Goal: Task Accomplishment & Management: Use online tool/utility

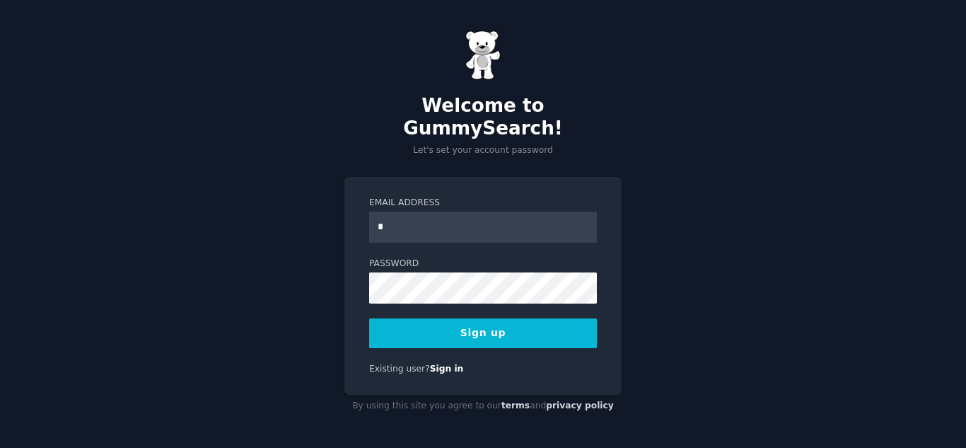
type input "**********"
click at [470, 325] on button "Sign up" at bounding box center [483, 333] width 228 height 30
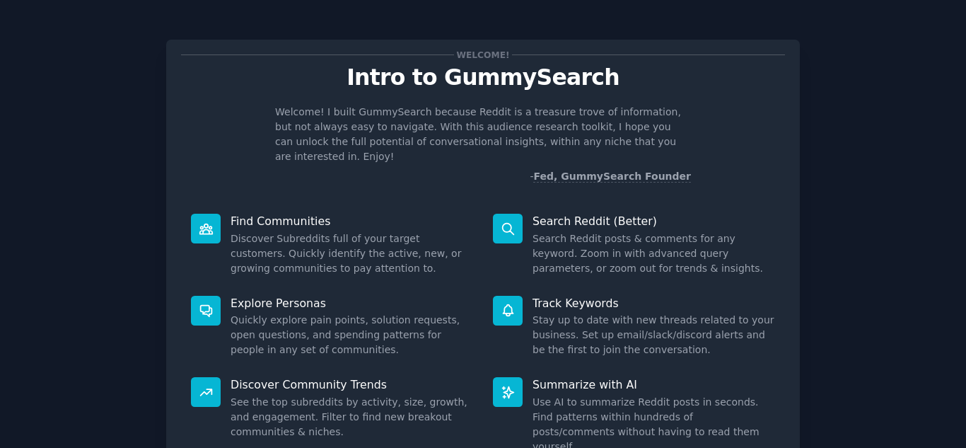
click at [860, 213] on div "Welcome! Intro to GummySearch Welcome! I built GummySearch because Reddit is a …" at bounding box center [483, 292] width 926 height 544
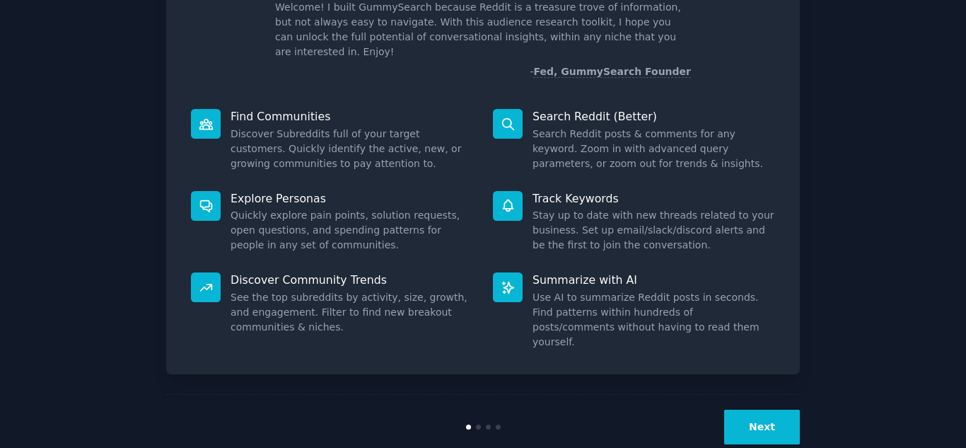
scroll to position [106, 0]
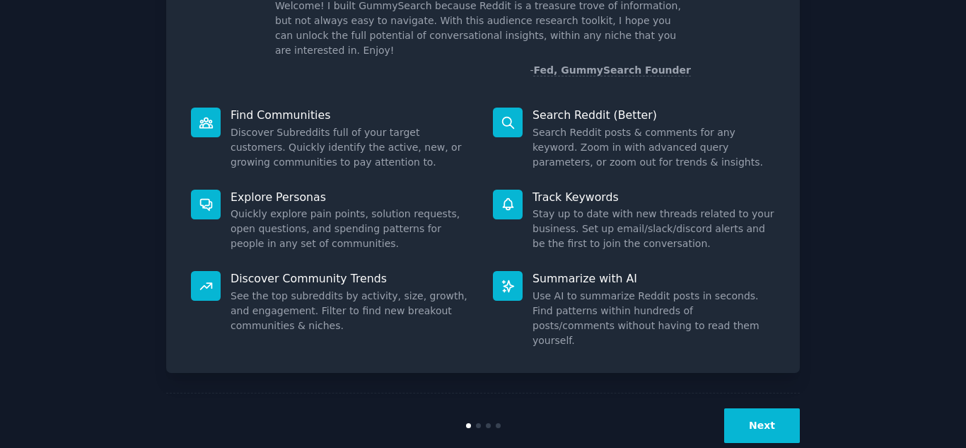
click at [753, 408] on button "Next" at bounding box center [762, 425] width 76 height 35
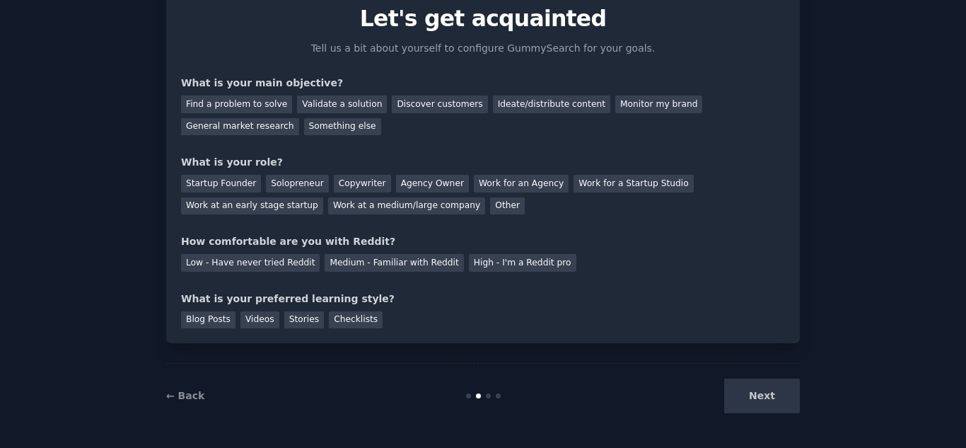
scroll to position [59, 0]
click at [332, 107] on div "Validate a solution" at bounding box center [342, 104] width 90 height 18
click at [269, 185] on div "Solopreneur" at bounding box center [297, 184] width 62 height 18
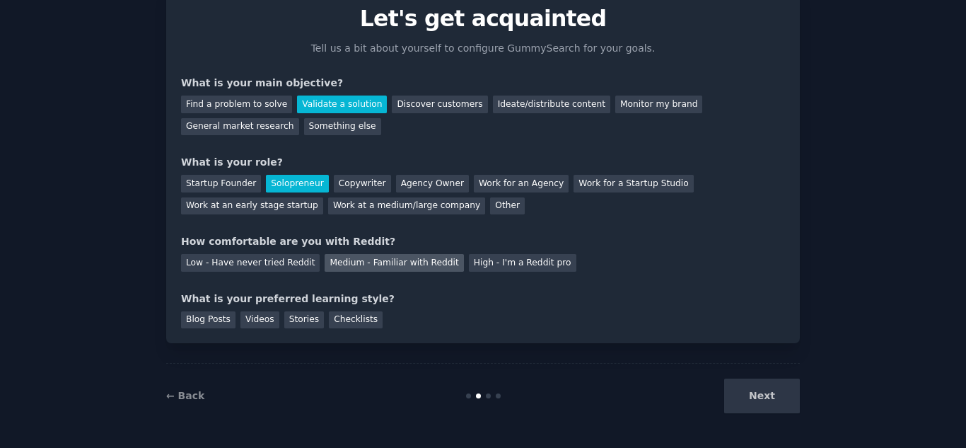
click at [353, 263] on div "Medium - Familiar with Reddit" at bounding box center [394, 263] width 139 height 18
click at [250, 323] on div "Videos" at bounding box center [259, 320] width 39 height 18
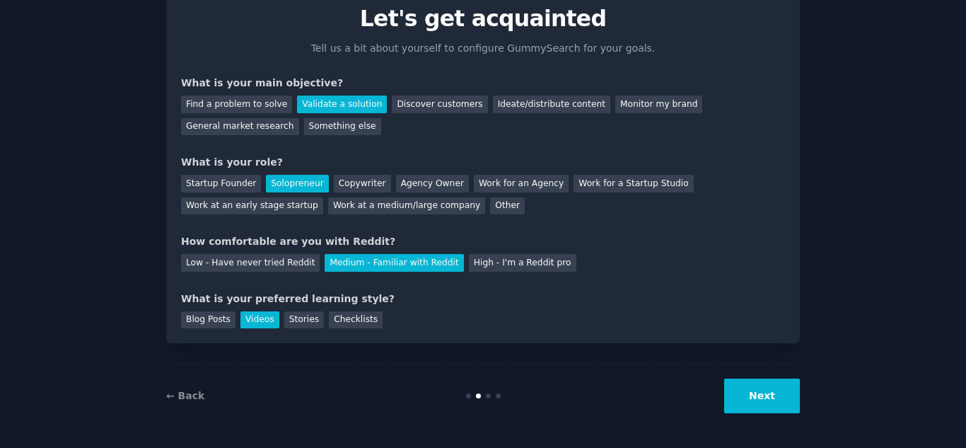
click at [747, 395] on button "Next" at bounding box center [762, 395] width 76 height 35
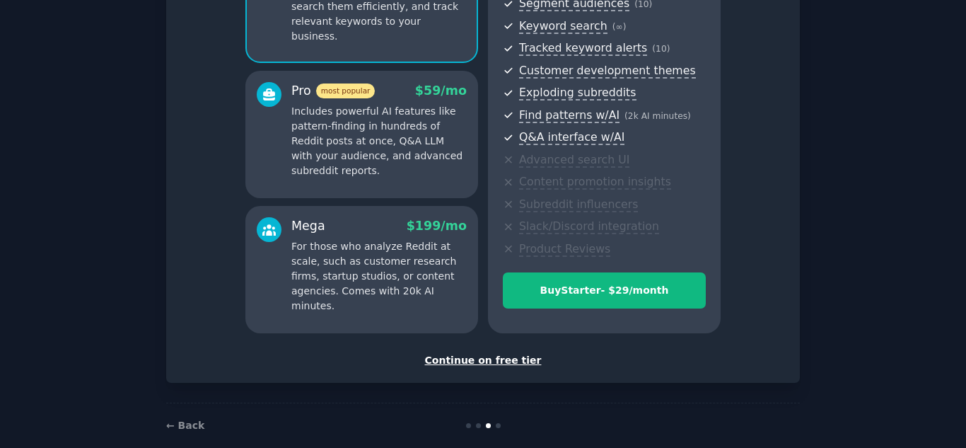
scroll to position [211, 0]
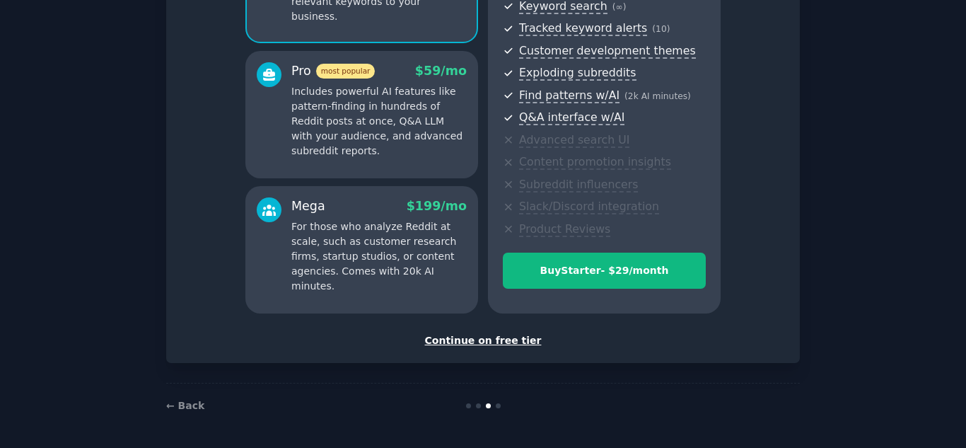
click at [489, 340] on div "Continue on free tier" at bounding box center [483, 340] width 604 height 15
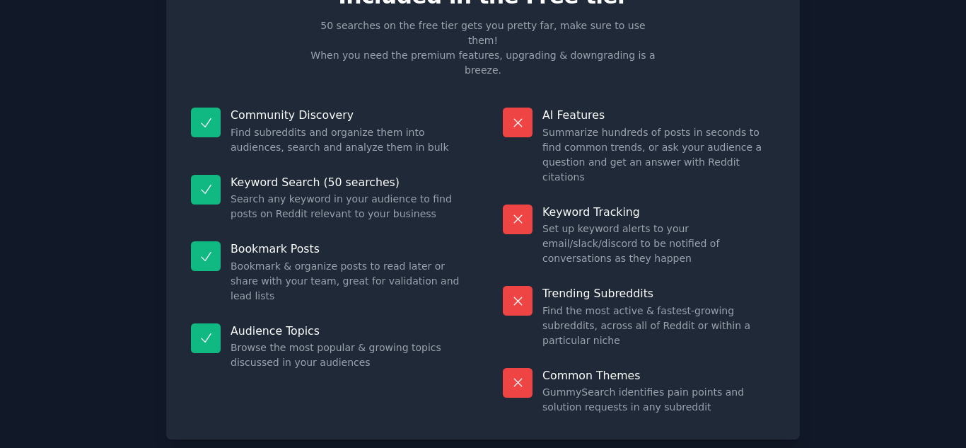
scroll to position [103, 0]
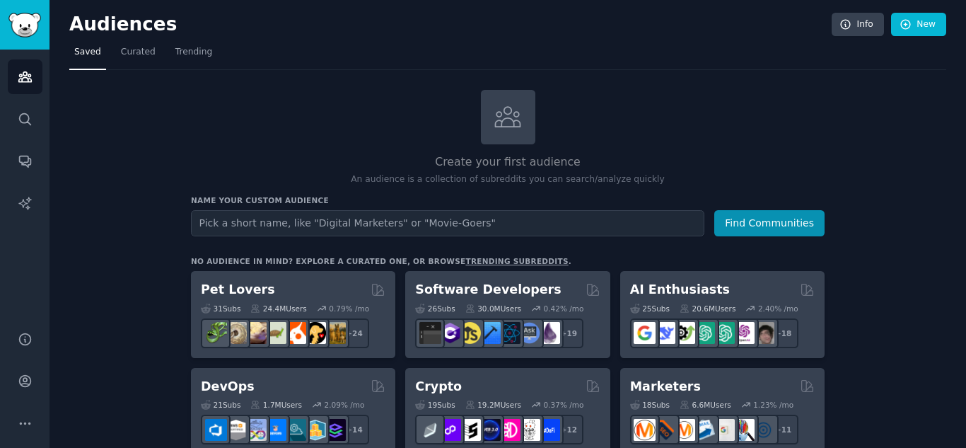
click at [592, 229] on input "text" at bounding box center [447, 223] width 513 height 26
click at [198, 222] on input "Wellness" at bounding box center [447, 223] width 513 height 26
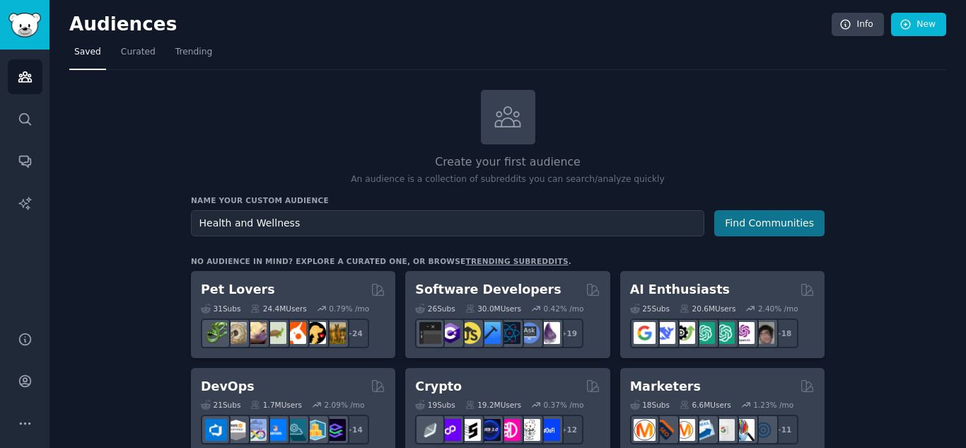
type input "Health and Wellness"
click at [778, 223] on button "Find Communities" at bounding box center [769, 223] width 110 height 26
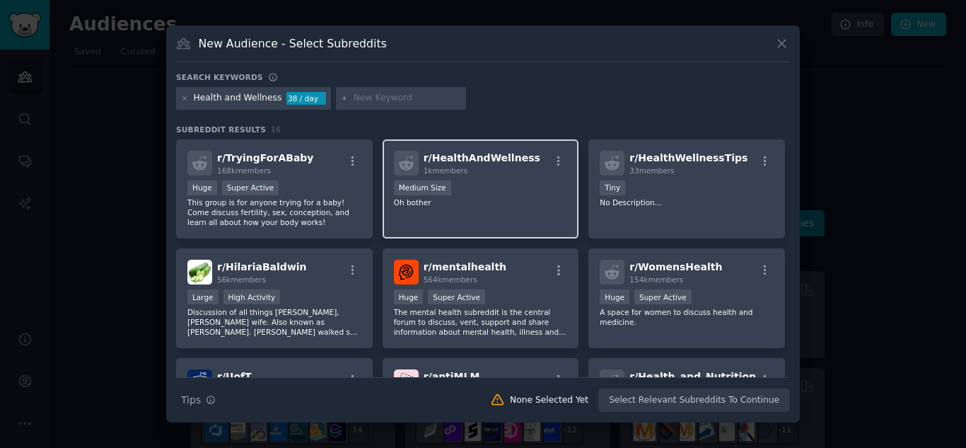
click at [474, 158] on span "r/ HealthAndWellness" at bounding box center [482, 157] width 117 height 11
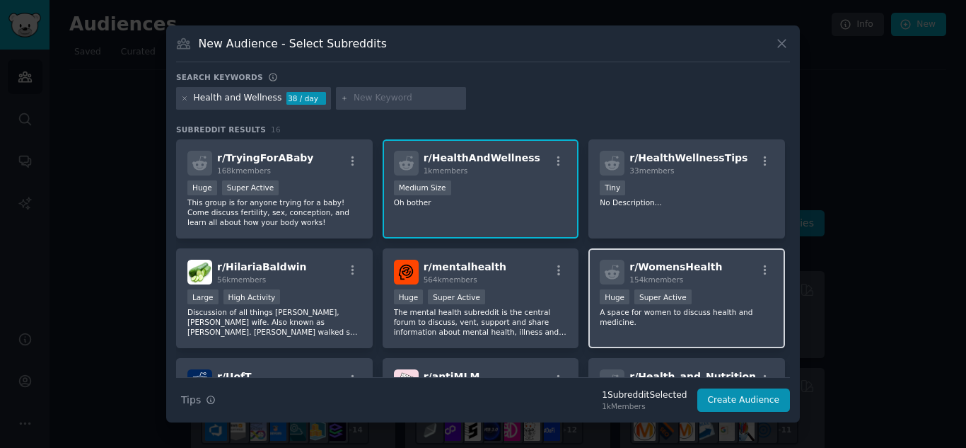
click at [669, 267] on span "r/ WomensHealth" at bounding box center [675, 266] width 93 height 11
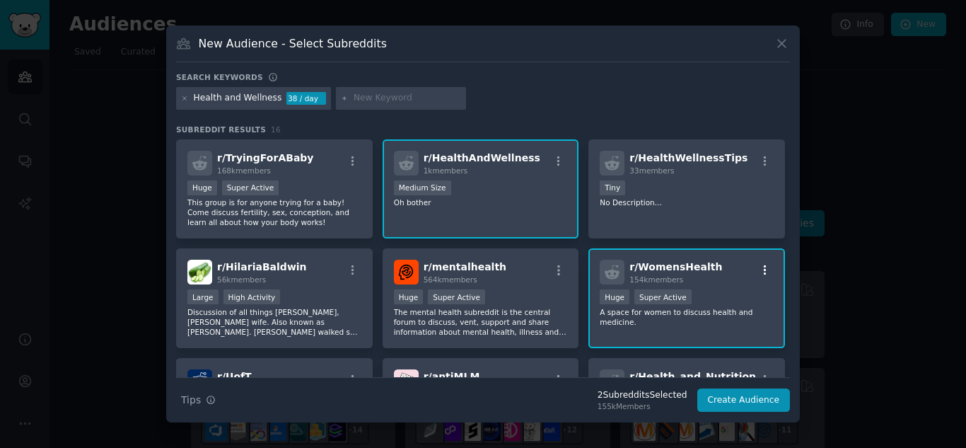
click at [764, 269] on icon "button" at bounding box center [765, 270] width 3 height 10
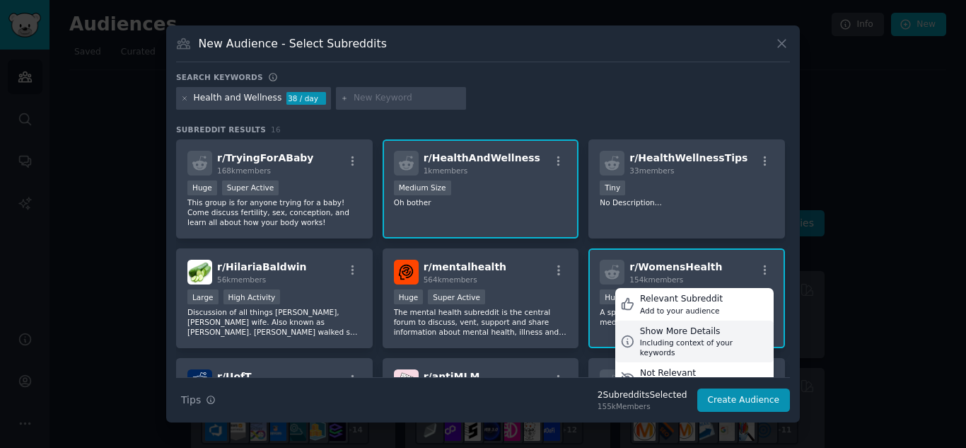
click at [665, 334] on div "Show More Details" at bounding box center [704, 331] width 129 height 13
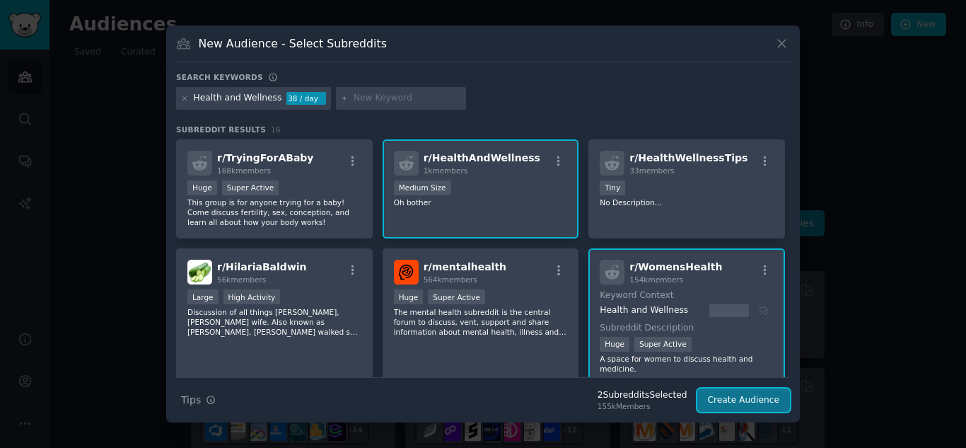
click at [761, 402] on button "Create Audience" at bounding box center [743, 400] width 93 height 24
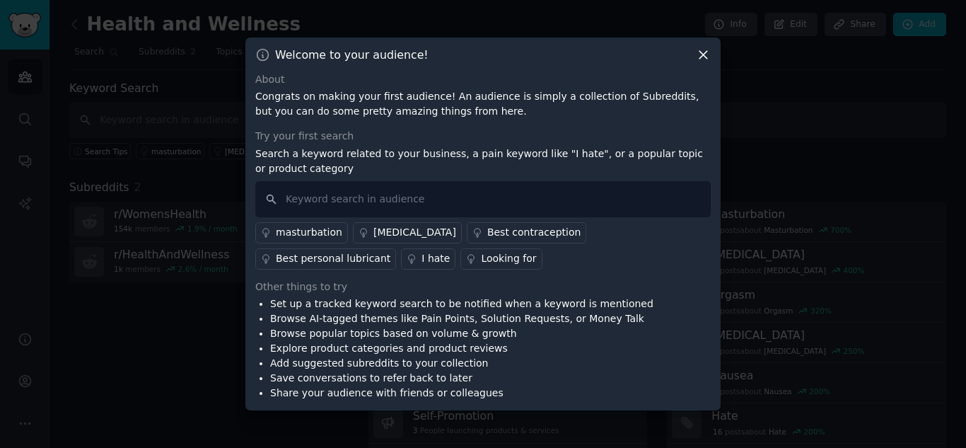
click at [700, 47] on icon at bounding box center [703, 54] width 15 height 15
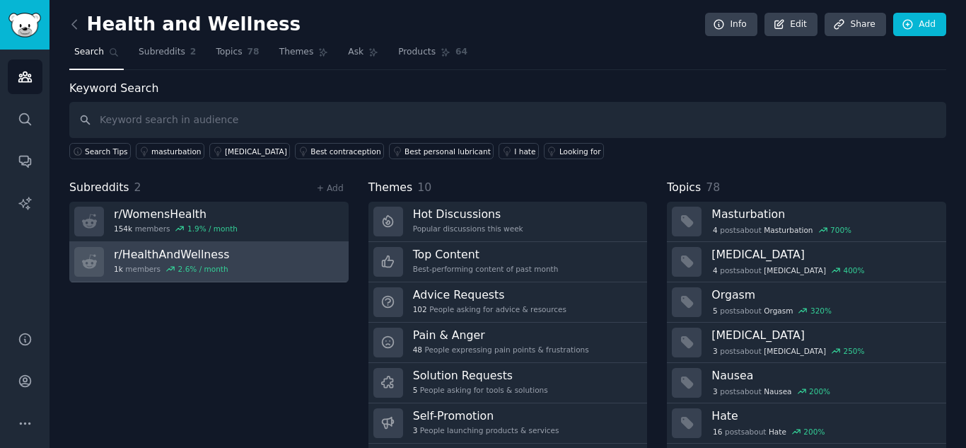
click at [213, 255] on h3 "r/ HealthAndWellness" at bounding box center [171, 254] width 115 height 15
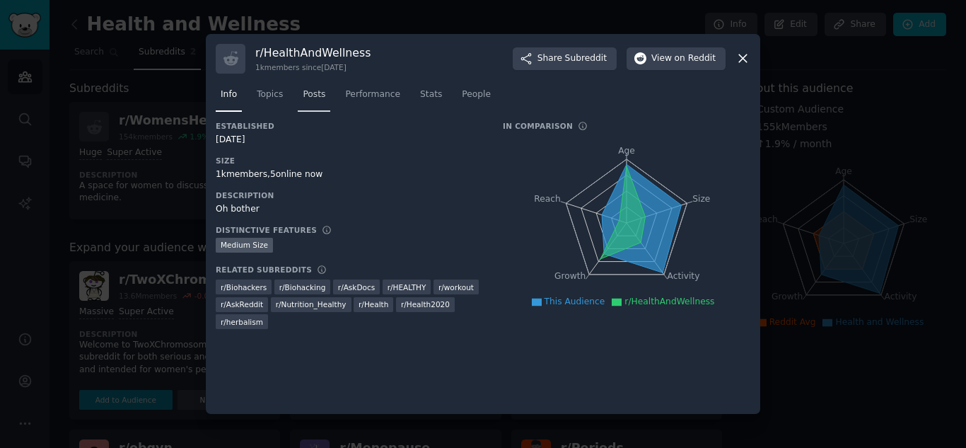
click at [309, 97] on span "Posts" at bounding box center [314, 94] width 23 height 13
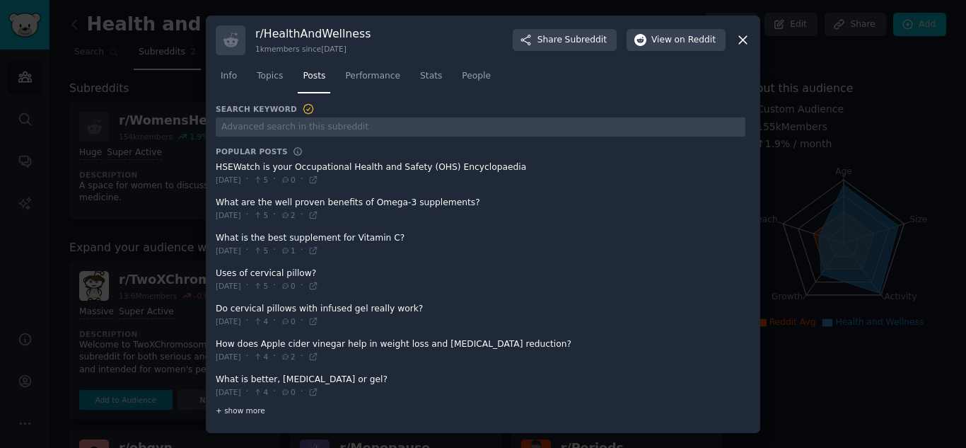
click at [238, 407] on span "+ show more" at bounding box center [240, 410] width 49 height 10
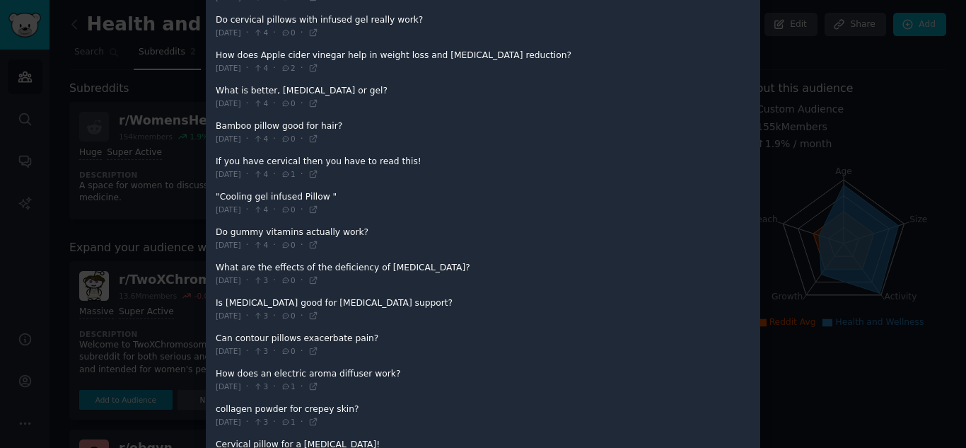
scroll to position [311, 0]
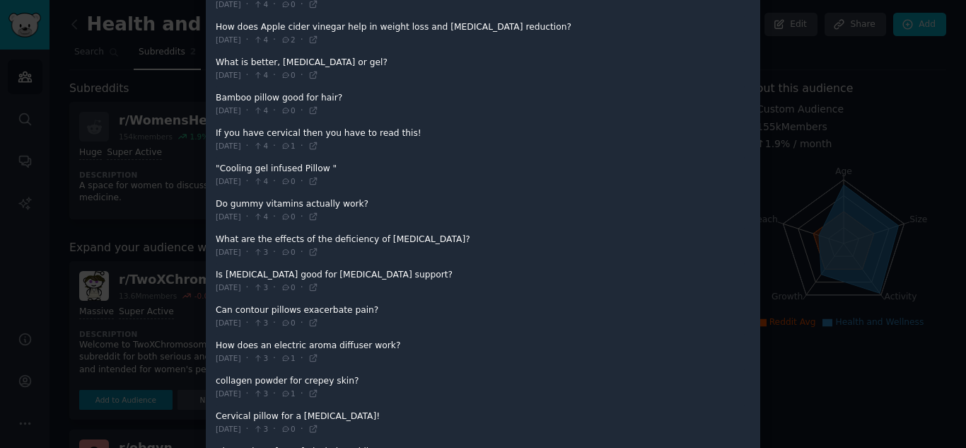
click at [847, 124] on div at bounding box center [483, 224] width 966 height 448
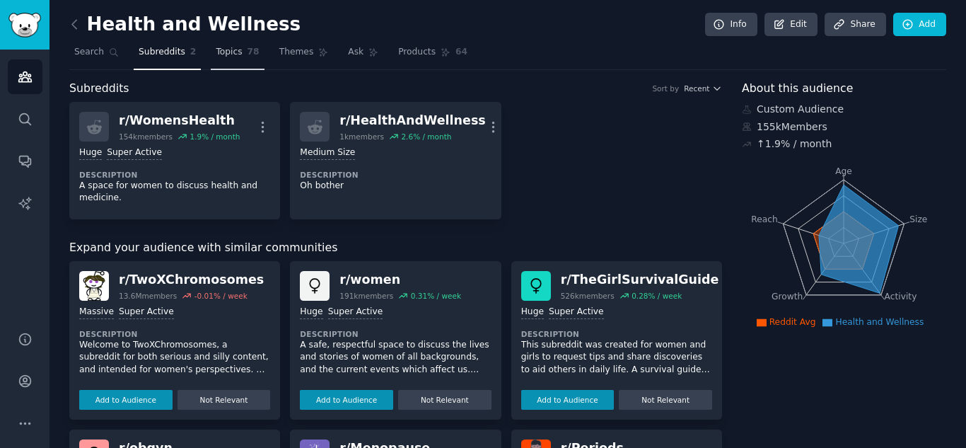
click at [219, 49] on span "Topics" at bounding box center [229, 52] width 26 height 13
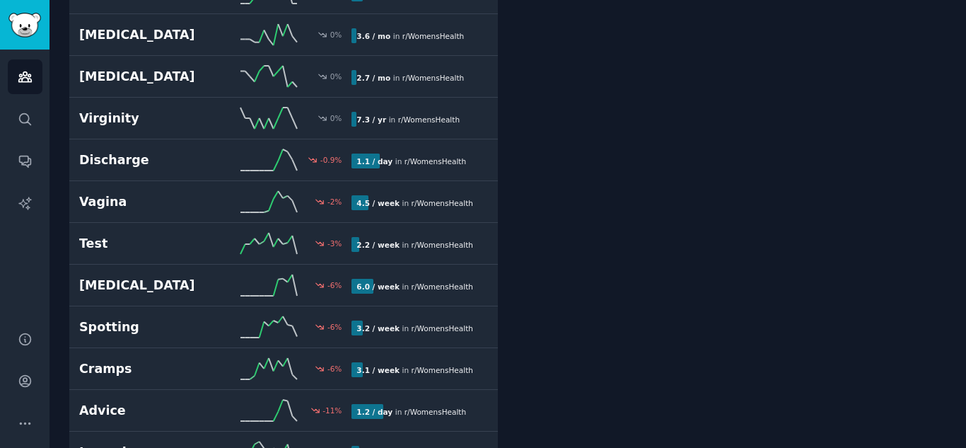
scroll to position [2958, 0]
